Goal: Task Accomplishment & Management: Use online tool/utility

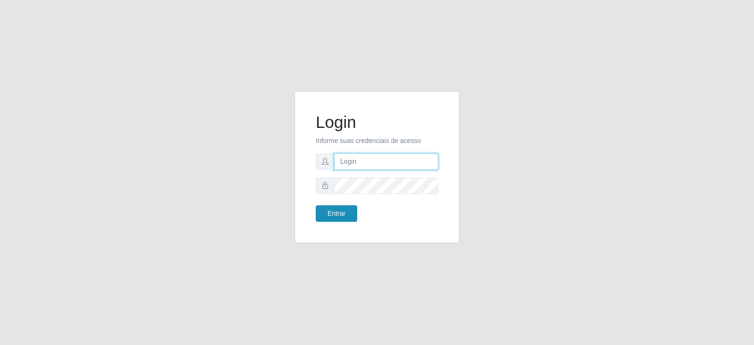
type input "[EMAIL_ADDRESS][DOMAIN_NAME]"
click at [335, 215] on button "Entrar" at bounding box center [336, 213] width 41 height 16
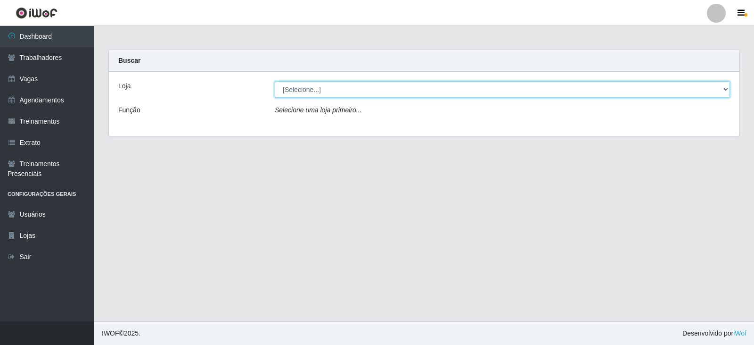
click at [364, 89] on select "[Selecione...] SuperFácil Atacado - Vale do Sol" at bounding box center [502, 89] width 455 height 16
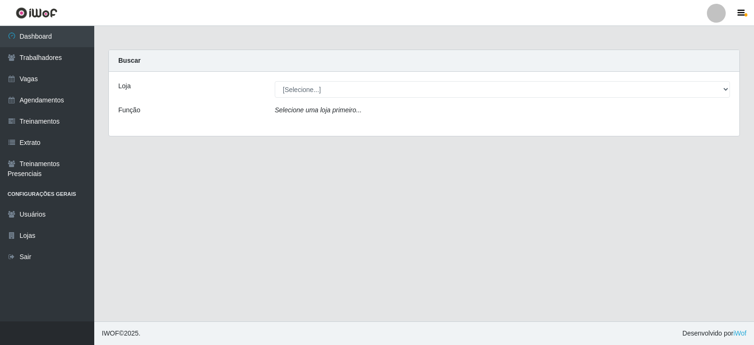
click at [364, 124] on div "Loja [Selecione...] SuperFácil Atacado - Vale do Sol Função Selecione uma loja …" at bounding box center [424, 104] width 631 height 64
click at [367, 81] on div "Loja [Selecione...] SuperFácil Atacado - Vale do Sol Função Selecione uma loja …" at bounding box center [424, 104] width 631 height 64
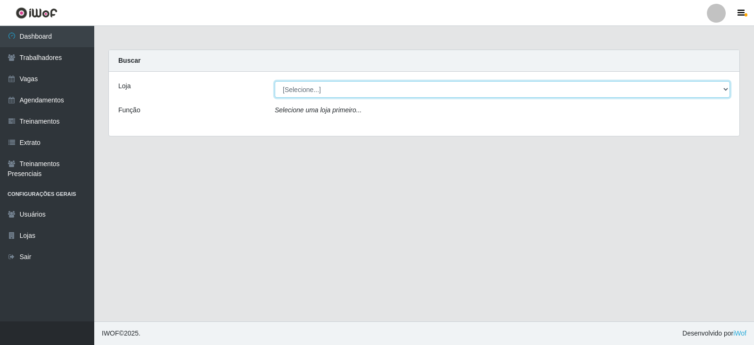
click at [369, 89] on select "[Selecione...] SuperFácil Atacado - Vale do Sol" at bounding box center [502, 89] width 455 height 16
select select "502"
click at [275, 81] on select "[Selecione...] SuperFácil Atacado - Vale do Sol" at bounding box center [502, 89] width 455 height 16
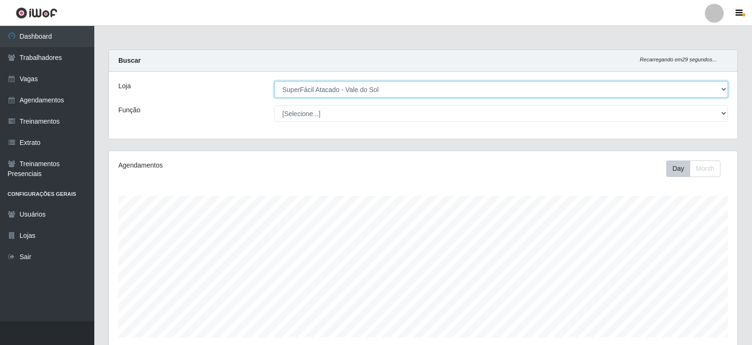
scroll to position [196, 628]
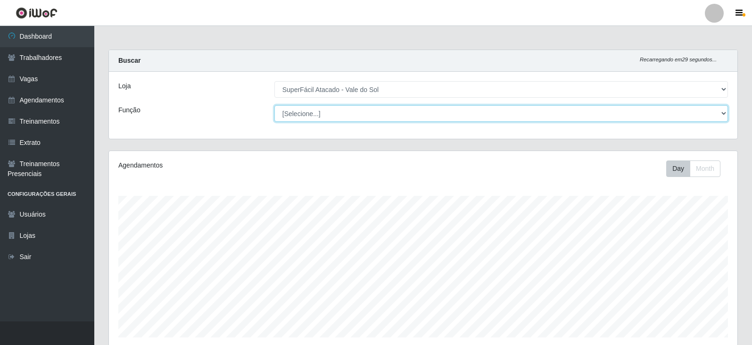
click at [375, 113] on select "[Selecione...] Embalador Embalador + Embalador ++ Operador de Caixa Operador de…" at bounding box center [500, 113] width 453 height 16
select select "72"
click at [274, 105] on select "[Selecione...] Embalador Embalador + Embalador ++ Operador de Caixa Operador de…" at bounding box center [500, 113] width 453 height 16
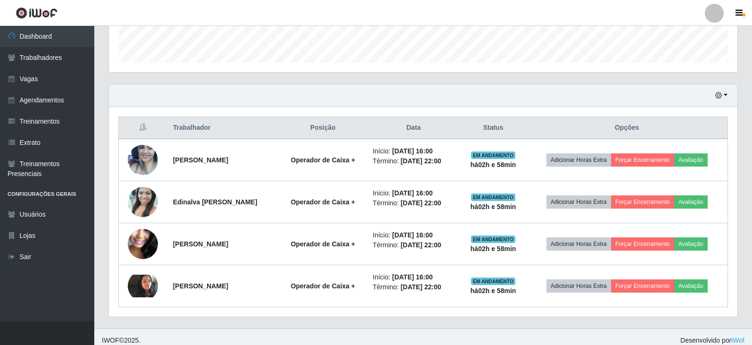
scroll to position [281, 0]
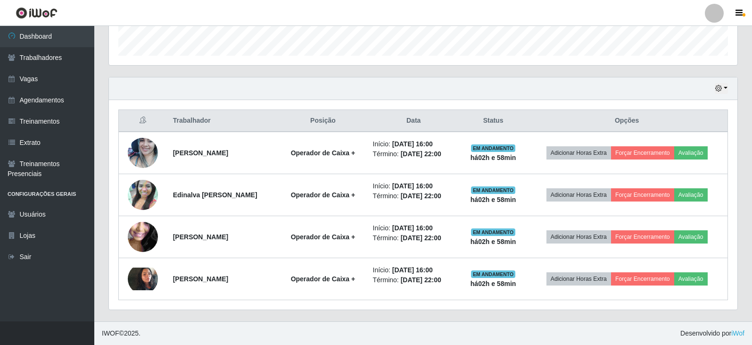
click at [728, 90] on div "Hoje 1 dia 3 dias 1 Semana Não encerrados" at bounding box center [423, 88] width 628 height 23
click at [723, 89] on button "button" at bounding box center [721, 88] width 13 height 11
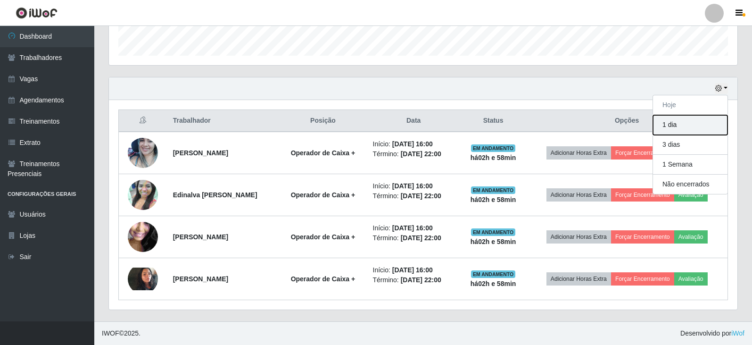
click at [699, 125] on button "1 dia" at bounding box center [690, 125] width 74 height 20
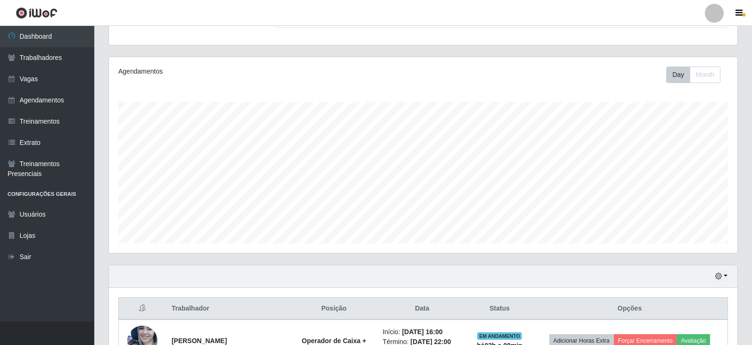
scroll to position [188, 0]
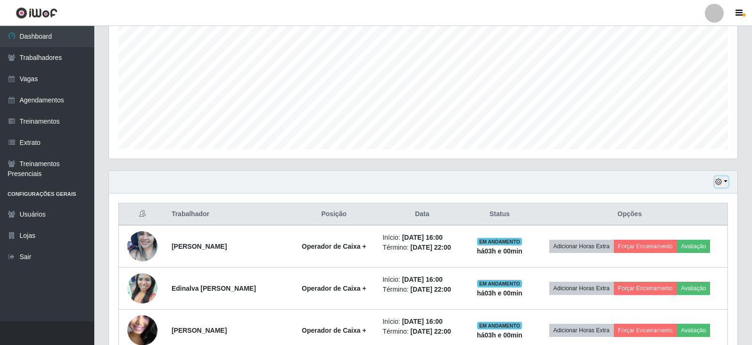
click at [718, 183] on icon "button" at bounding box center [718, 181] width 7 height 7
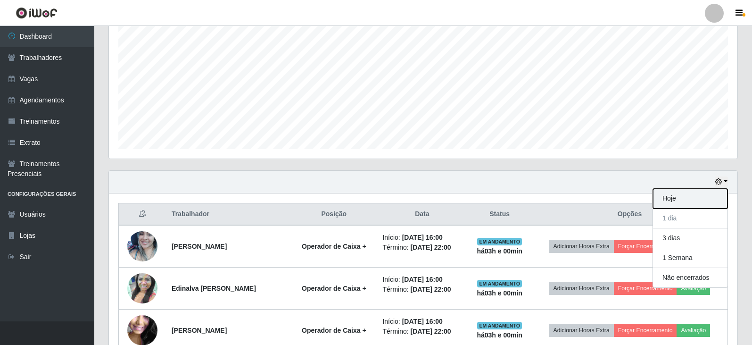
click at [674, 200] on button "Hoje" at bounding box center [690, 199] width 74 height 20
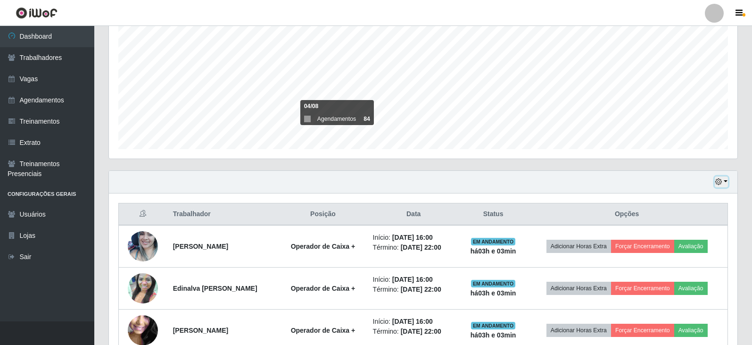
click at [722, 177] on button "button" at bounding box center [721, 181] width 13 height 11
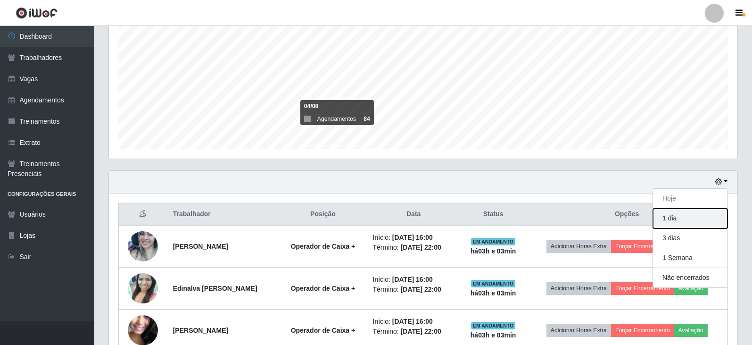
click at [689, 217] on button "1 dia" at bounding box center [690, 218] width 74 height 20
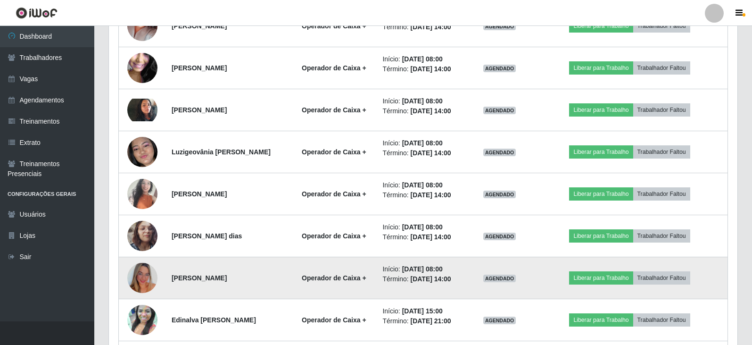
scroll to position [701, 0]
